Goal: Go to known website: Access a specific website the user already knows

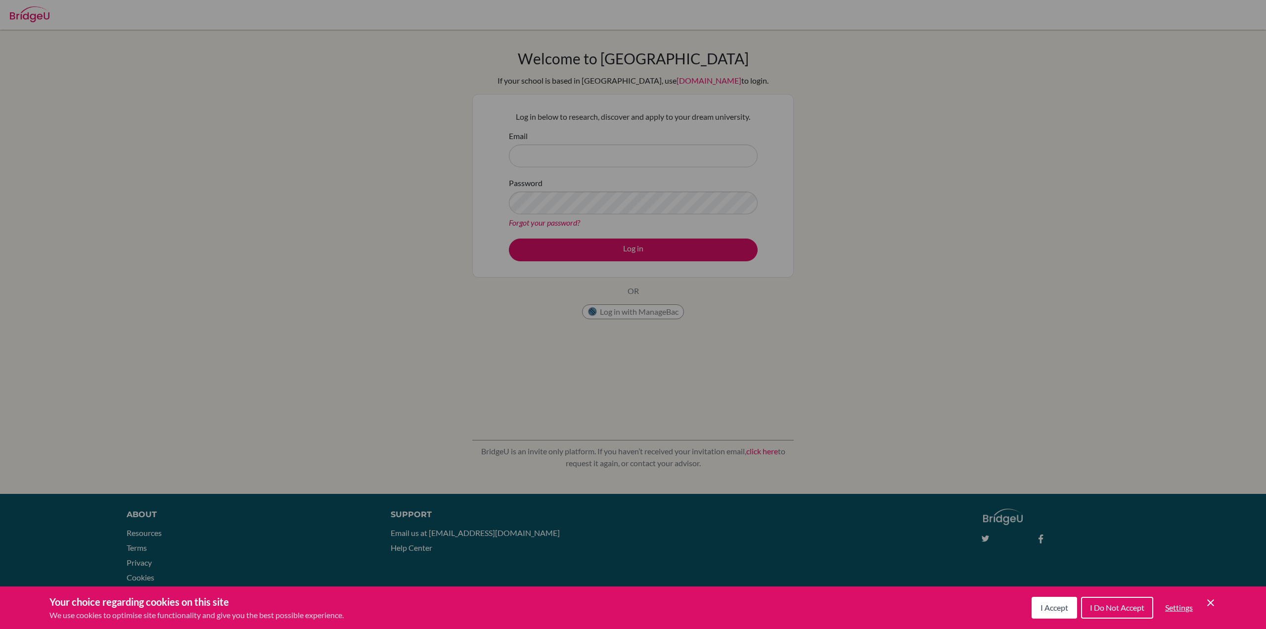
drag, startPoint x: 1050, startPoint y: 598, endPoint x: 1053, endPoint y: 603, distance: 5.5
click at [1050, 599] on button "I Accept" at bounding box center [1055, 607] width 46 height 22
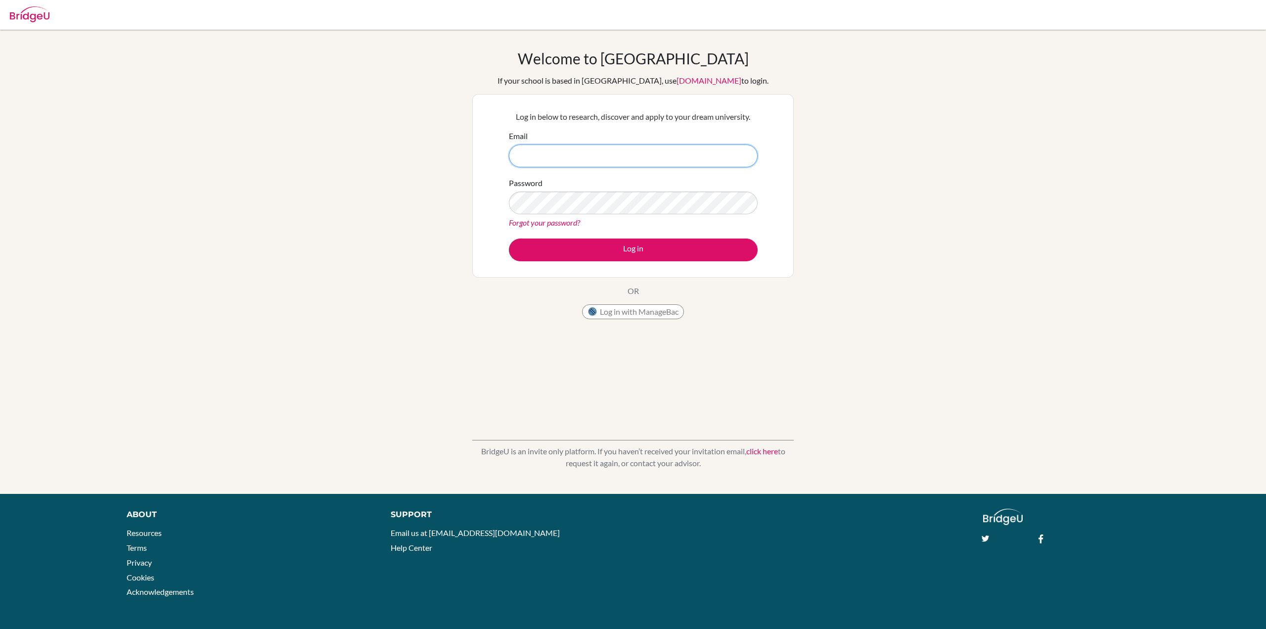
click at [603, 155] on input "Email" at bounding box center [633, 155] width 249 height 23
click at [600, 158] on input "Email" at bounding box center [633, 155] width 249 height 23
click at [1095, 258] on div "Welcome to [GEOGRAPHIC_DATA] If your school is based in [GEOGRAPHIC_DATA], use …" at bounding box center [633, 261] width 1266 height 424
click at [612, 321] on div "Log in with ManageBac" at bounding box center [633, 314] width 102 height 20
click at [615, 317] on button "Log in with ManageBac" at bounding box center [633, 311] width 102 height 15
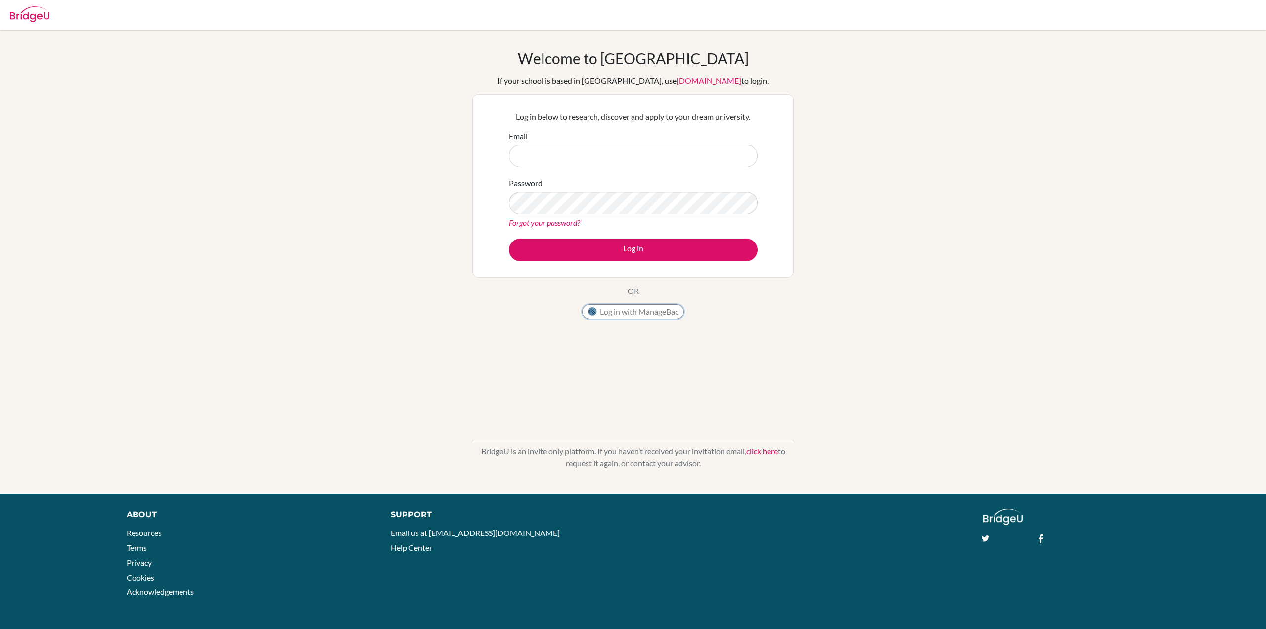
click at [616, 312] on button "Log in with ManageBac" at bounding box center [633, 311] width 102 height 15
click at [1040, 288] on div "Welcome to [GEOGRAPHIC_DATA] If your school is based in [GEOGRAPHIC_DATA], use …" at bounding box center [633, 261] width 1266 height 424
click at [43, 24] on div at bounding box center [30, 13] width 40 height 30
drag, startPoint x: 1134, startPoint y: 328, endPoint x: 1119, endPoint y: 324, distance: 15.4
click at [1134, 328] on div "Welcome to [GEOGRAPHIC_DATA] If your school is based in [GEOGRAPHIC_DATA], use …" at bounding box center [633, 261] width 1266 height 424
